Goal: Transaction & Acquisition: Download file/media

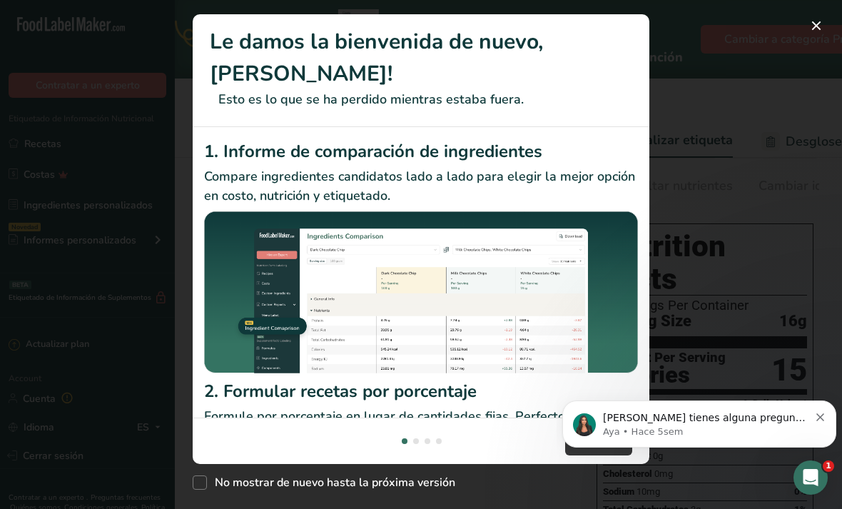
click at [836, 33] on div "New Features" at bounding box center [421, 254] width 842 height 509
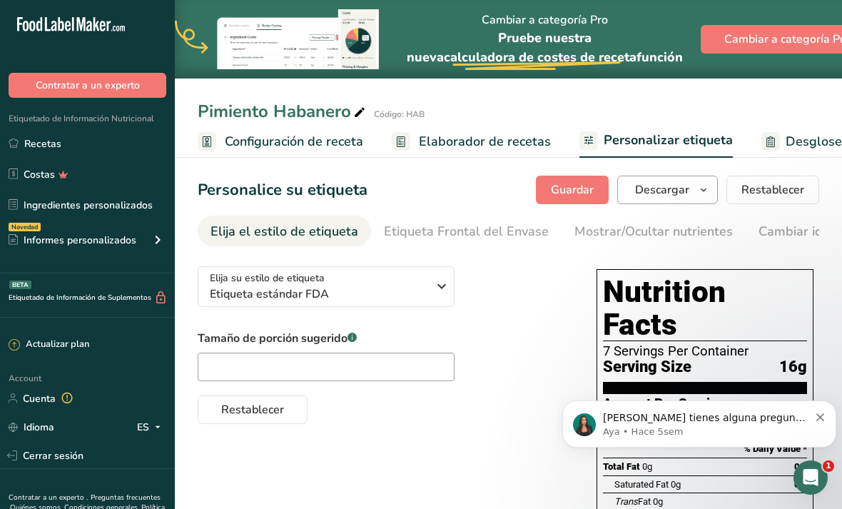
click at [703, 180] on button "Descargar" at bounding box center [667, 189] width 101 height 29
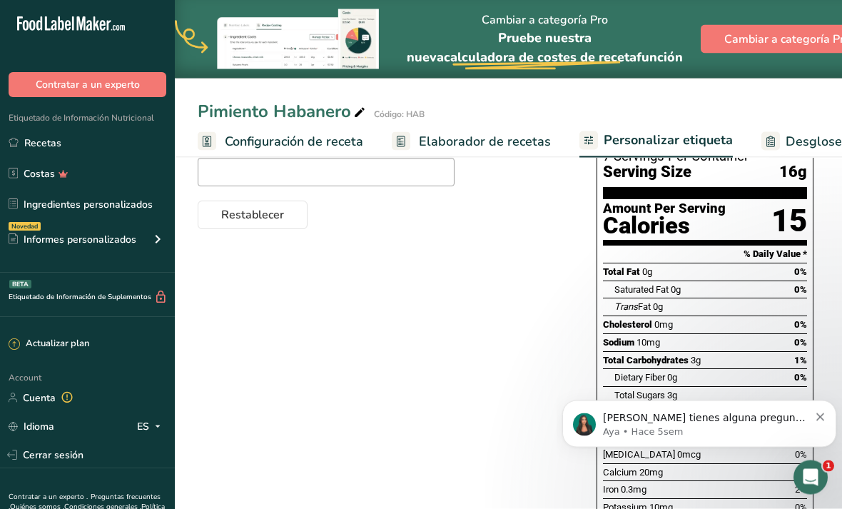
scroll to position [270, 0]
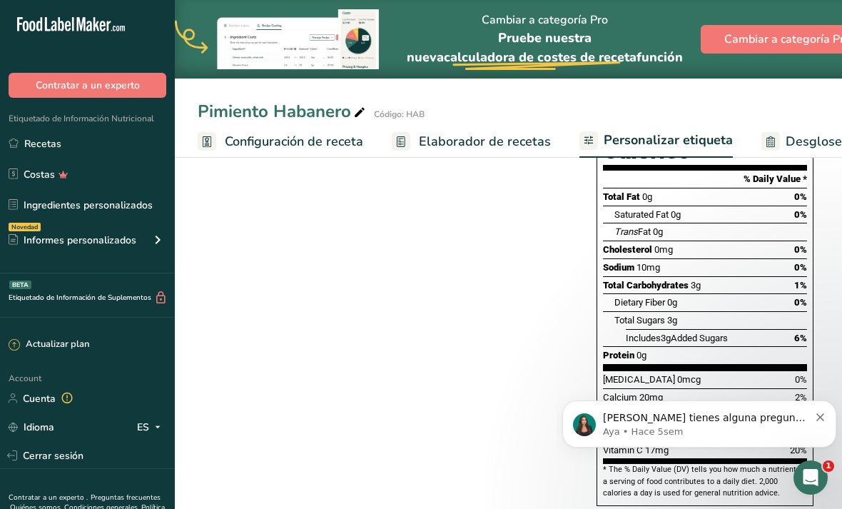
click at [816, 417] on icon "Dismiss notification" at bounding box center [820, 417] width 8 height 8
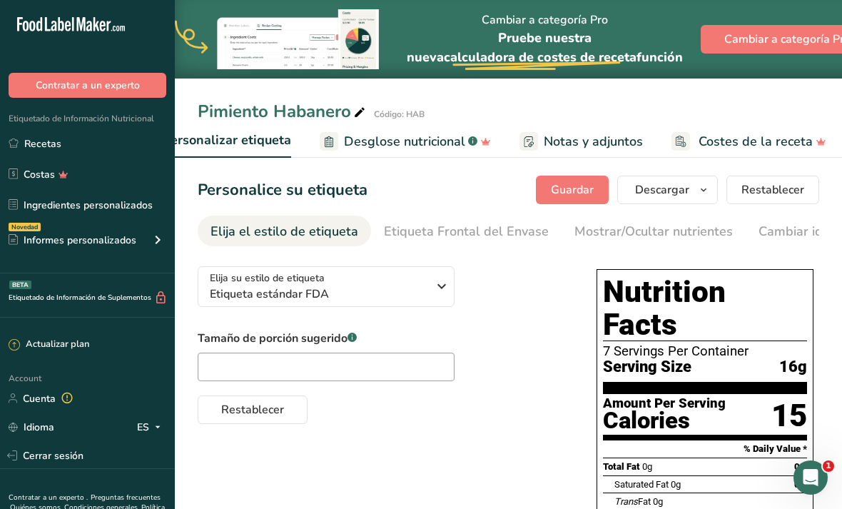
scroll to position [0, 442]
click at [576, 144] on span "Notas y adjuntos" at bounding box center [593, 141] width 99 height 19
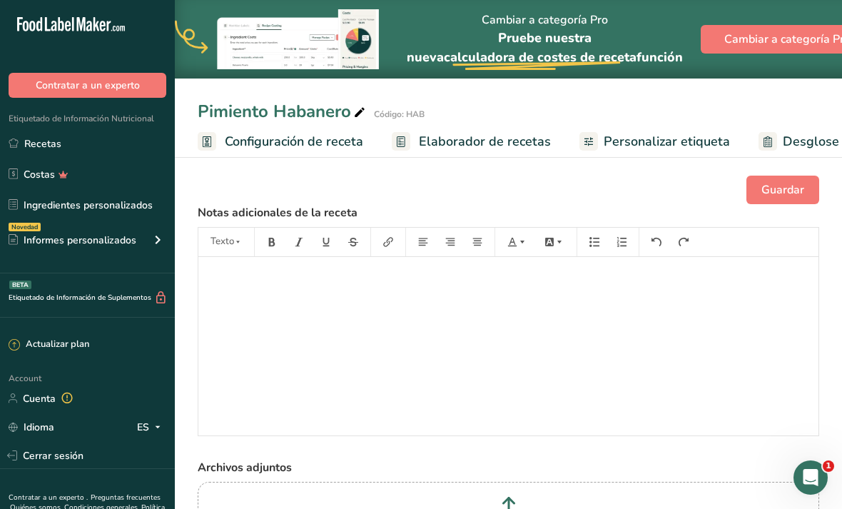
click at [676, 141] on span "Personalizar etiqueta" at bounding box center [666, 141] width 126 height 19
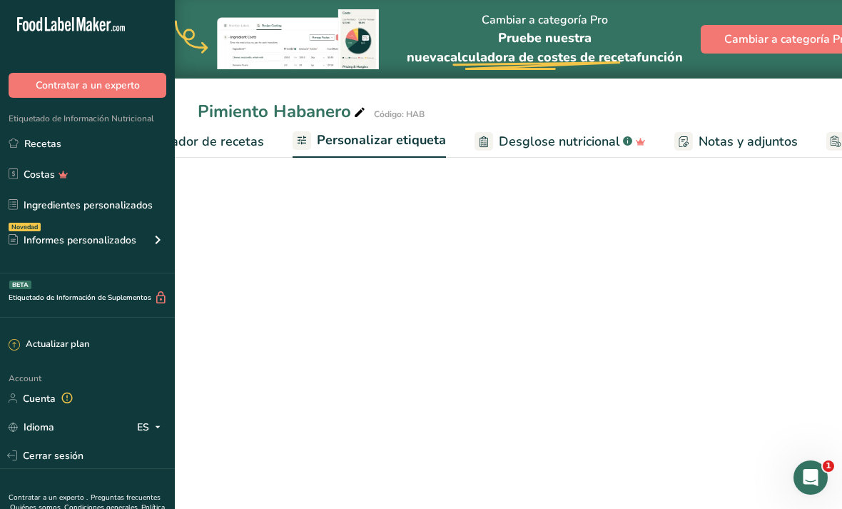
scroll to position [0, 382]
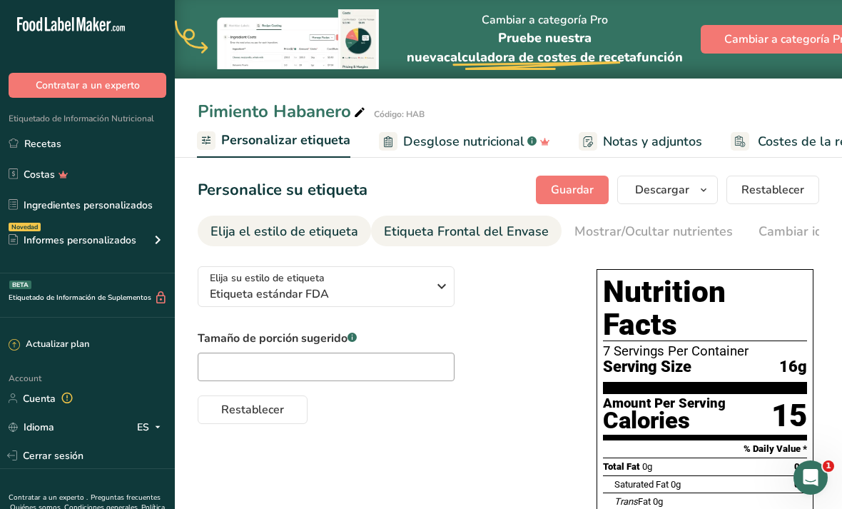
click at [506, 235] on div "Etiqueta Frontal del Envase" at bounding box center [466, 231] width 165 height 19
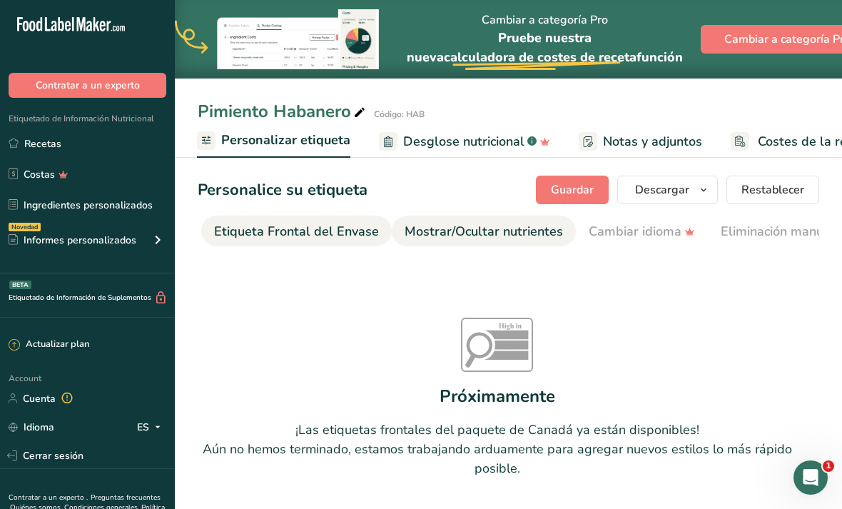
click at [502, 238] on div "Mostrar/Ocultar nutrientes" at bounding box center [483, 231] width 158 height 19
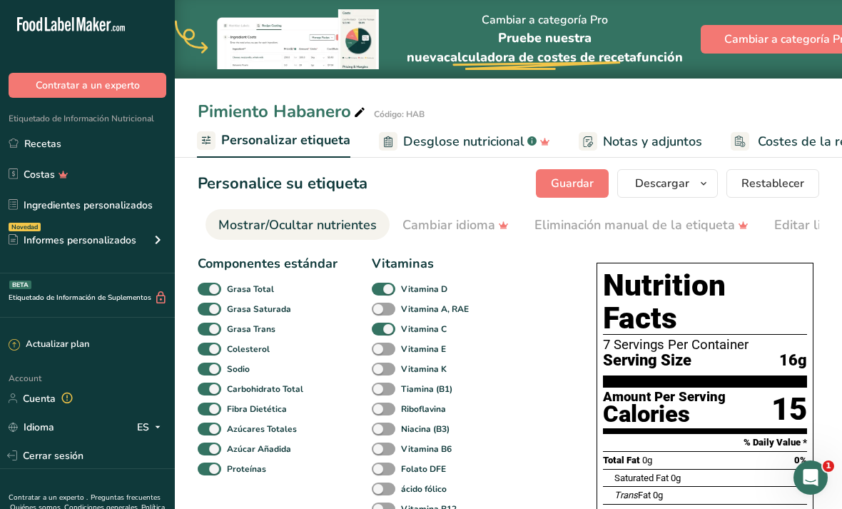
scroll to position [0, 0]
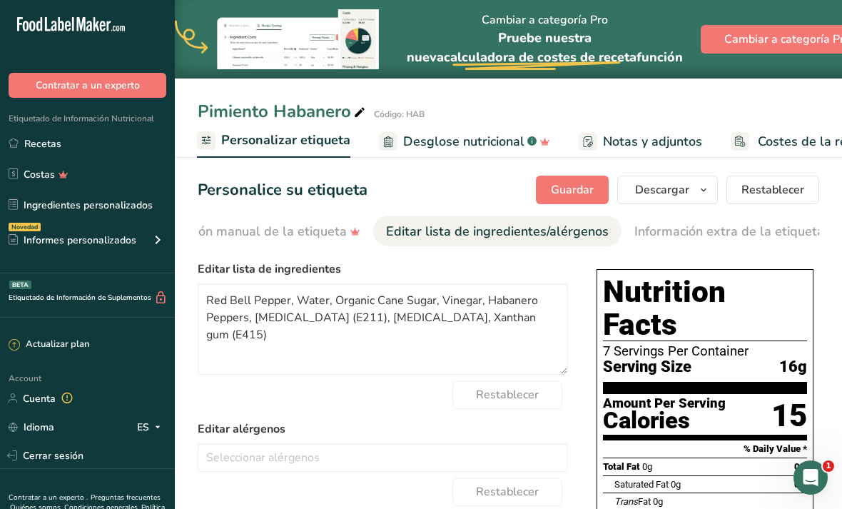
click at [805, 139] on span "Costes de la receta" at bounding box center [815, 141] width 114 height 19
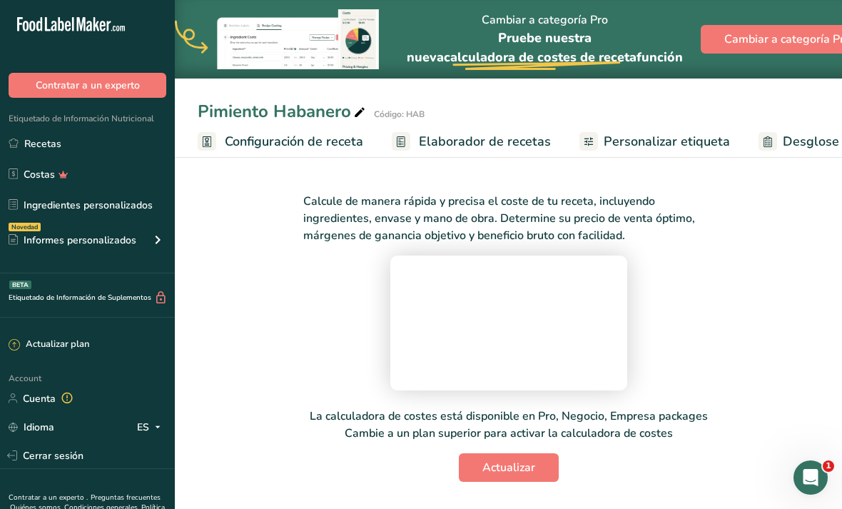
click at [307, 143] on span "Configuración de receta" at bounding box center [294, 141] width 138 height 19
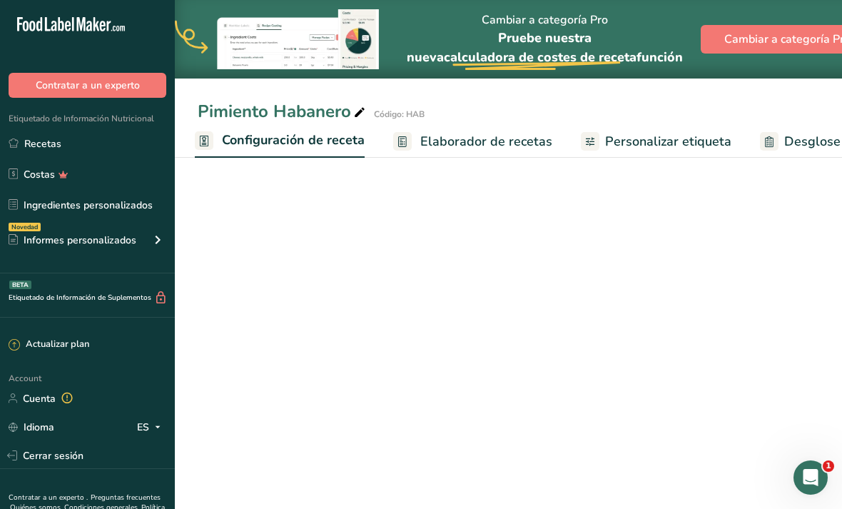
scroll to position [0, 5]
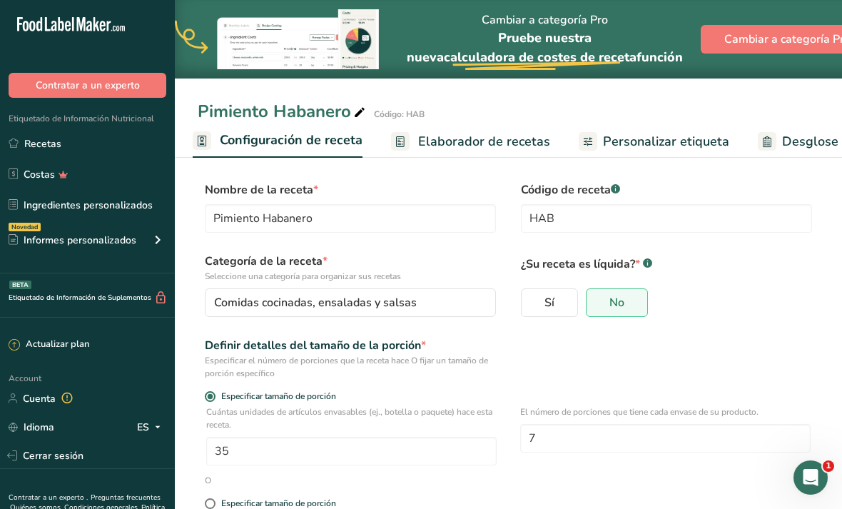
click at [482, 133] on span "Elaborador de recetas" at bounding box center [484, 141] width 132 height 19
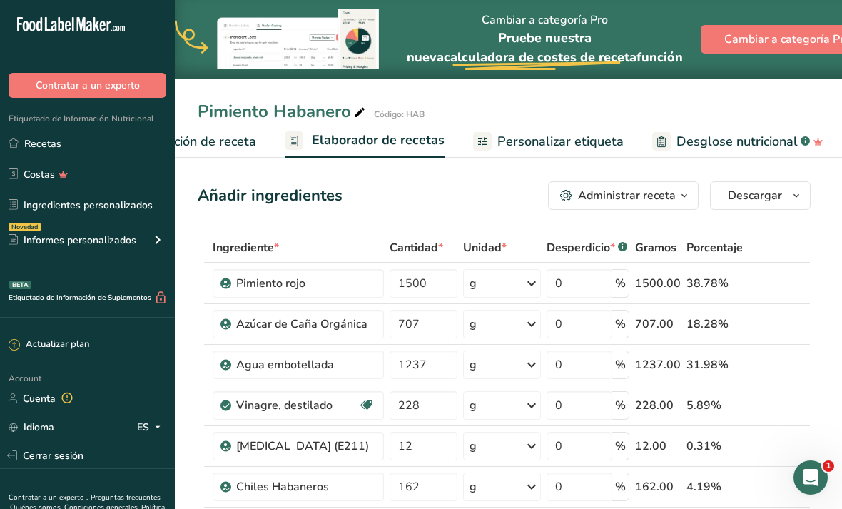
click at [541, 133] on span "Personalizar etiqueta" at bounding box center [560, 141] width 126 height 19
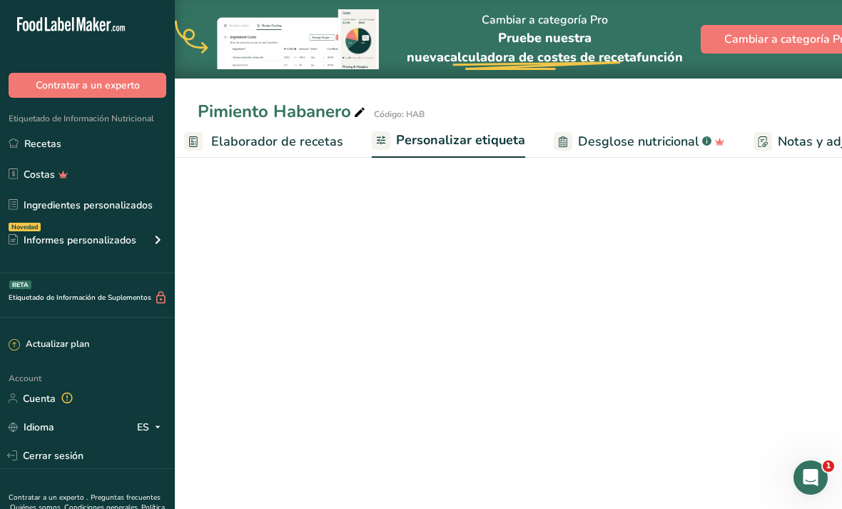
scroll to position [0, 382]
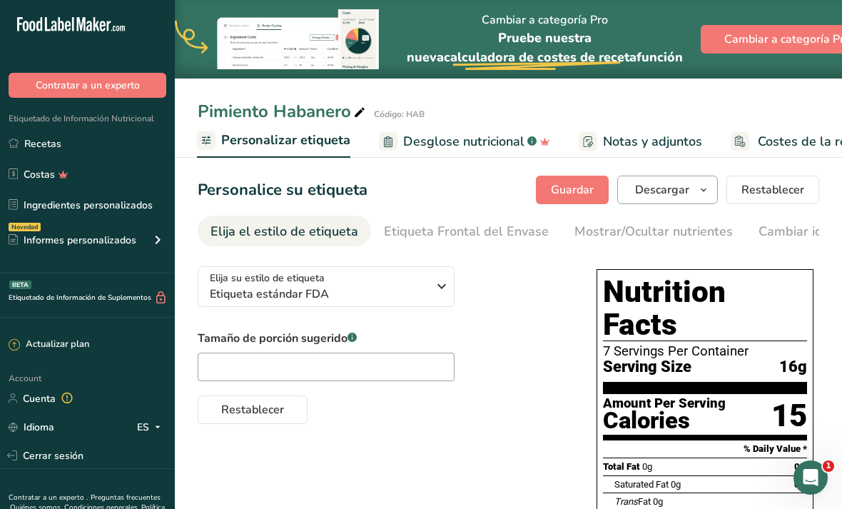
click at [694, 190] on button "Descargar" at bounding box center [667, 189] width 101 height 29
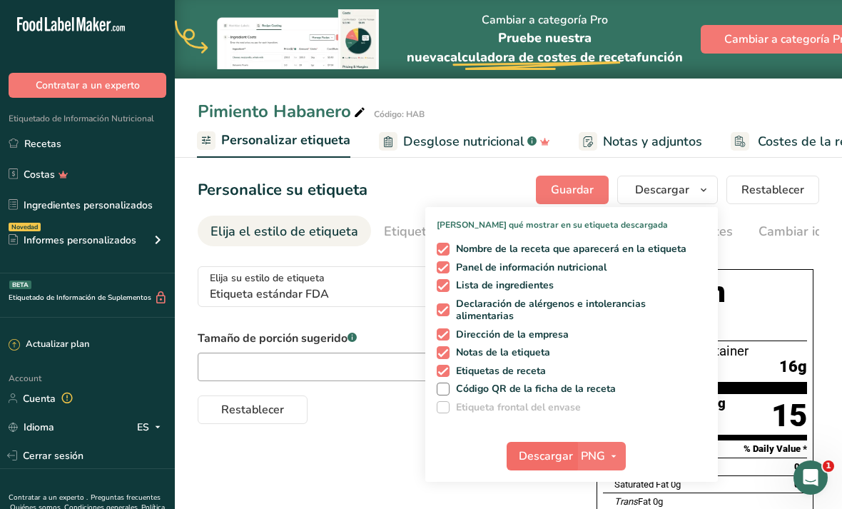
click at [556, 453] on span "Descargar" at bounding box center [546, 455] width 54 height 17
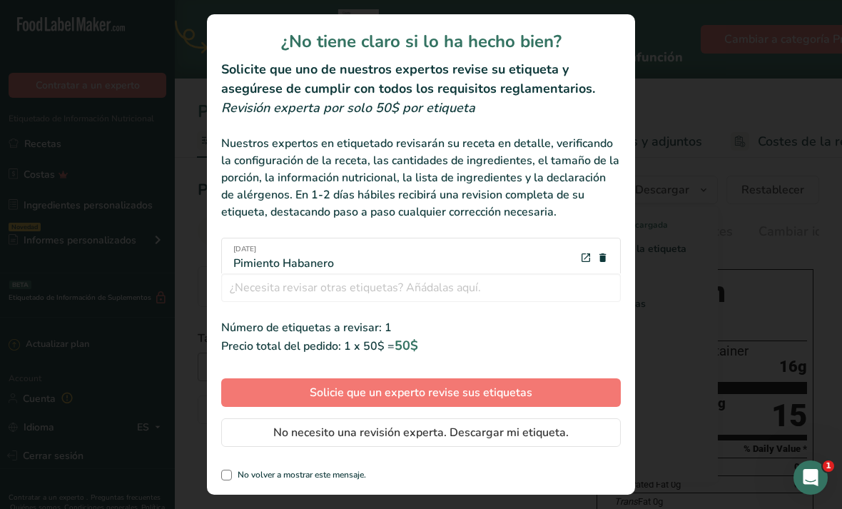
click at [665, 60] on div "review labels modal" at bounding box center [421, 254] width 842 height 509
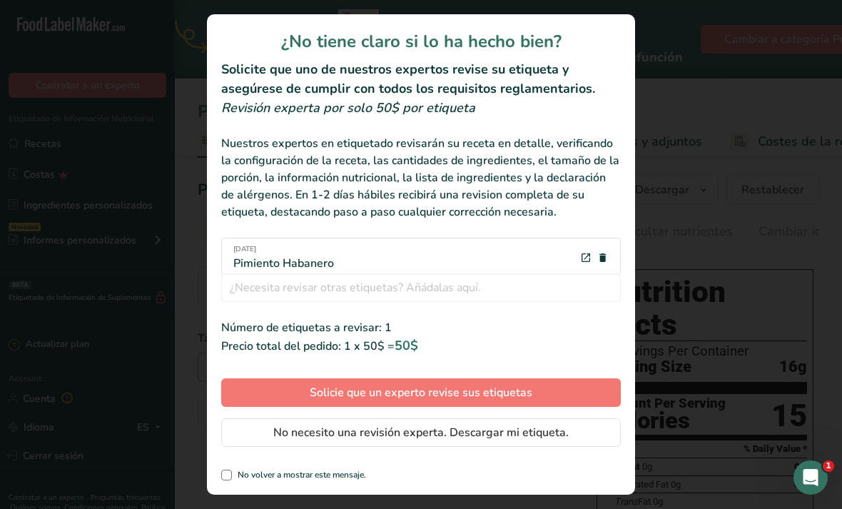
click at [669, 232] on div "review labels modal" at bounding box center [421, 254] width 842 height 509
click at [455, 438] on span "No necesito una revisión experta. Descargar mi etiqueta." at bounding box center [420, 432] width 295 height 17
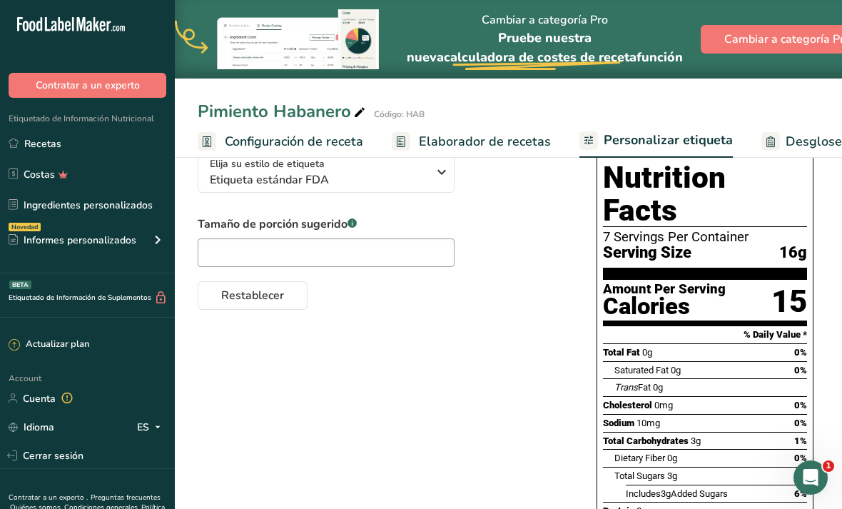
scroll to position [0, 0]
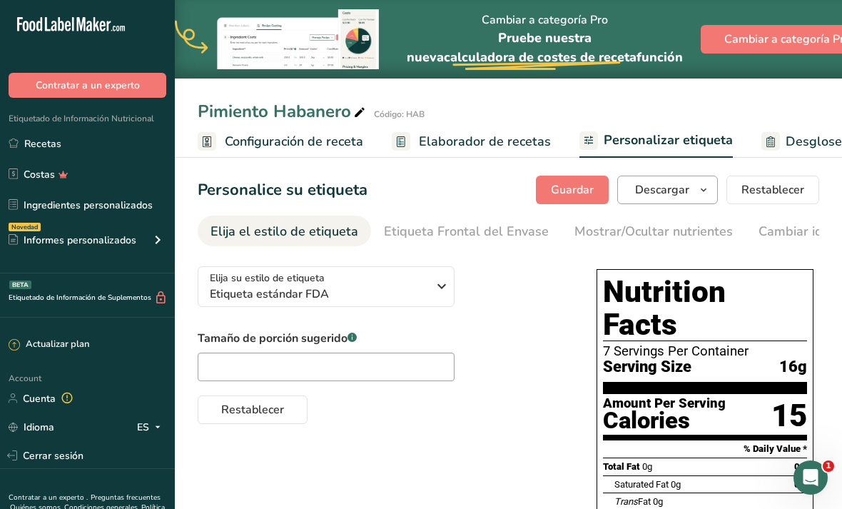
click at [685, 185] on span "Descargar" at bounding box center [662, 189] width 54 height 17
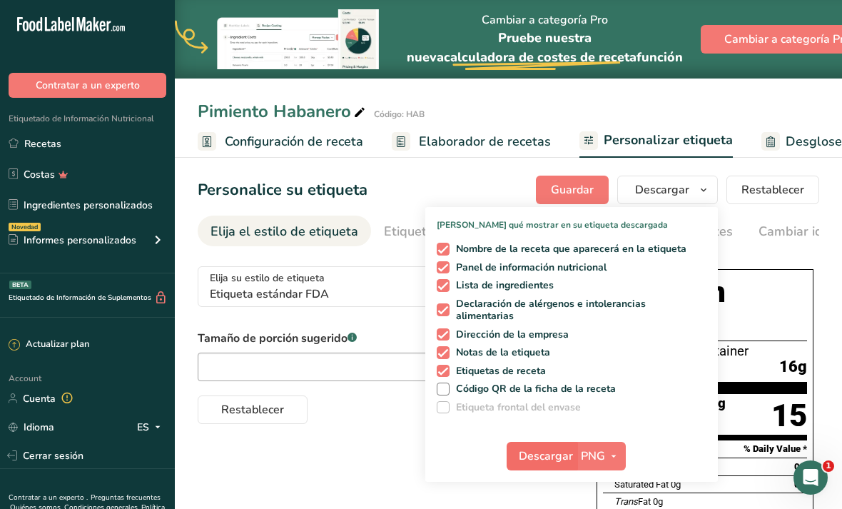
click at [566, 455] on span "Descargar" at bounding box center [546, 455] width 54 height 17
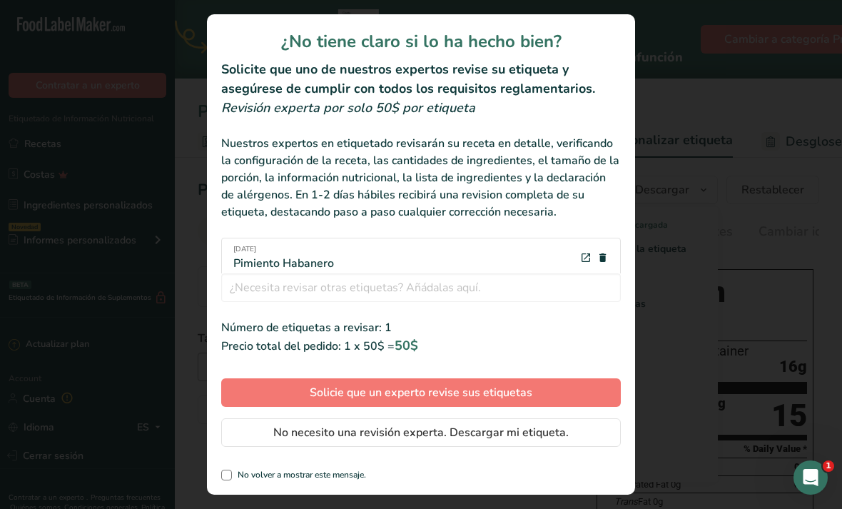
click at [670, 63] on div "review labels modal" at bounding box center [421, 254] width 842 height 509
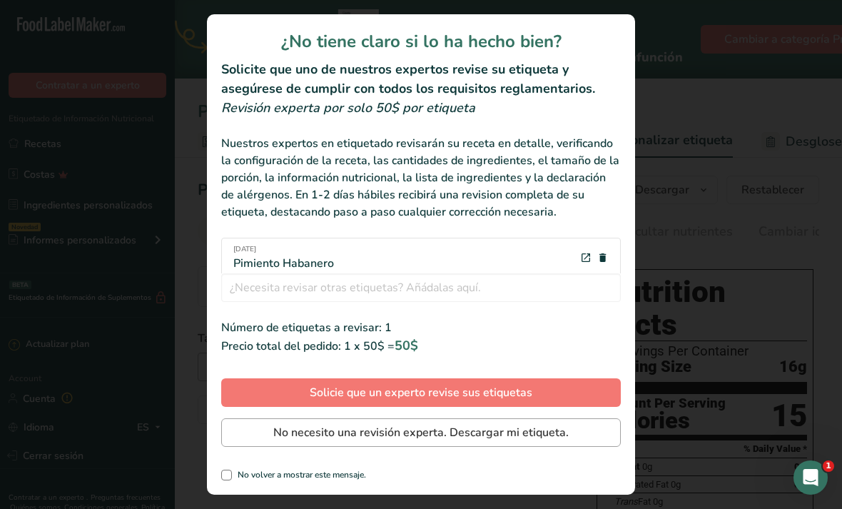
click at [332, 431] on span "No necesito una revisión experta. Descargar mi etiqueta." at bounding box center [420, 432] width 295 height 17
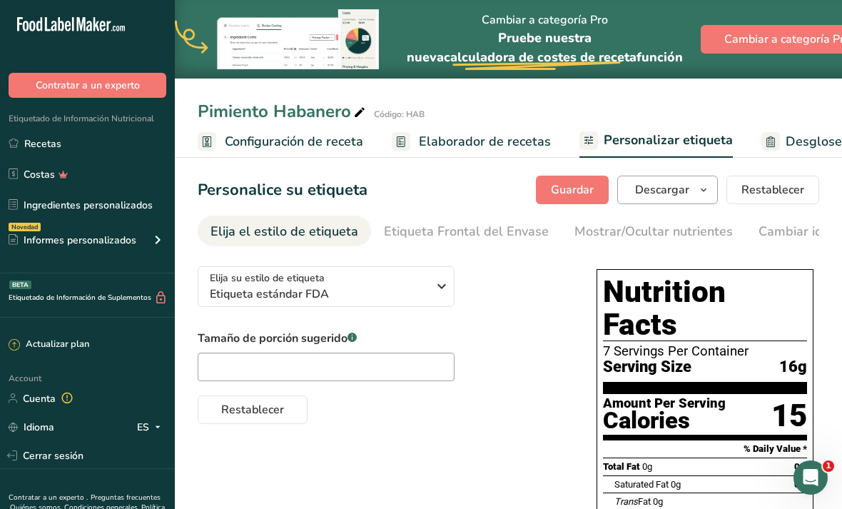
click at [668, 192] on span "Descargar" at bounding box center [662, 189] width 54 height 17
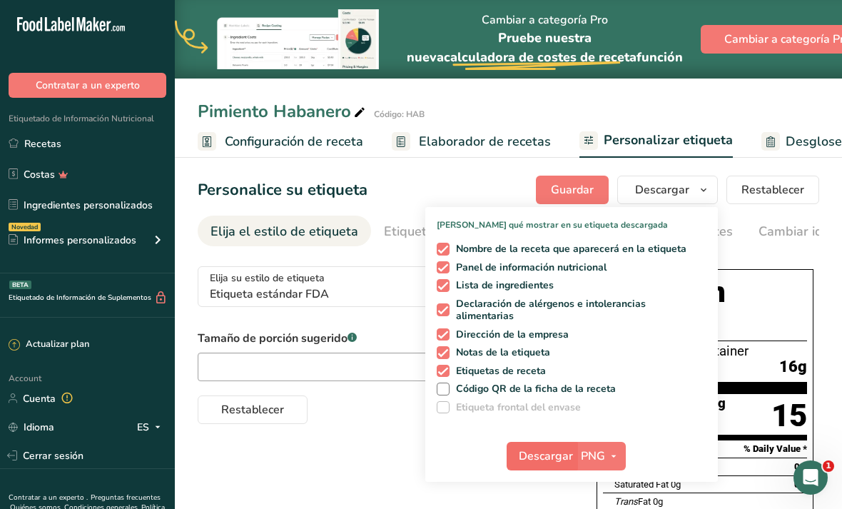
click at [544, 453] on span "Descargar" at bounding box center [546, 455] width 54 height 17
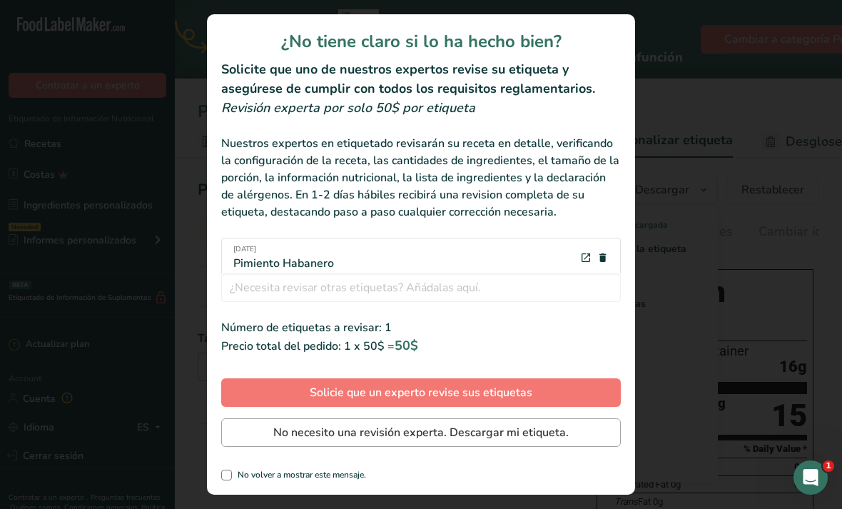
click at [462, 434] on span "No necesito una revisión experta. Descargar mi etiqueta." at bounding box center [420, 432] width 295 height 17
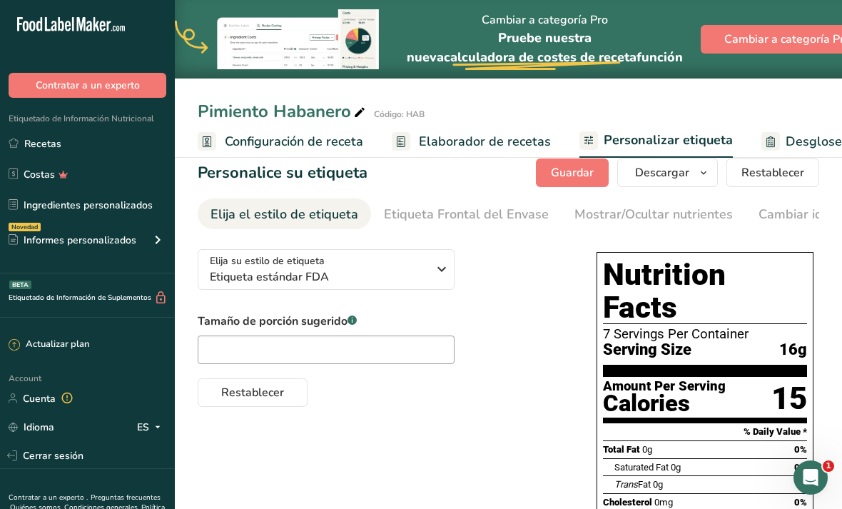
scroll to position [22, 0]
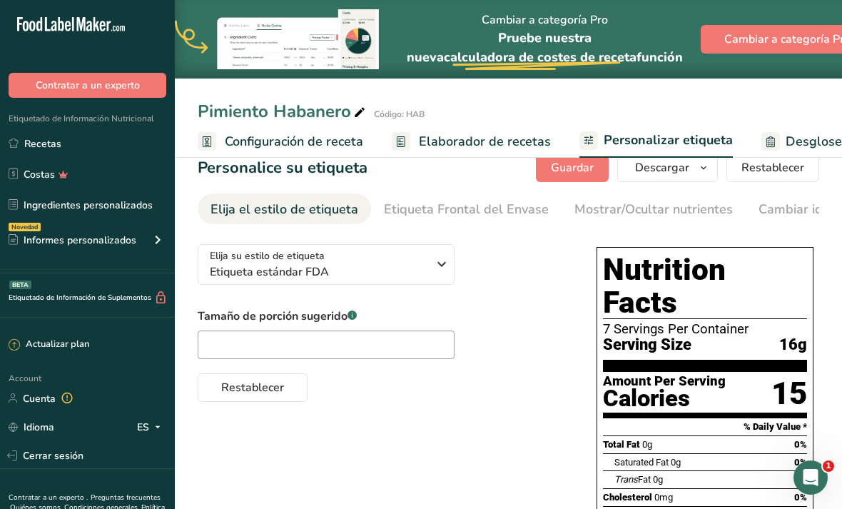
scroll to position [22, 0]
